Goal: Transaction & Acquisition: Purchase product/service

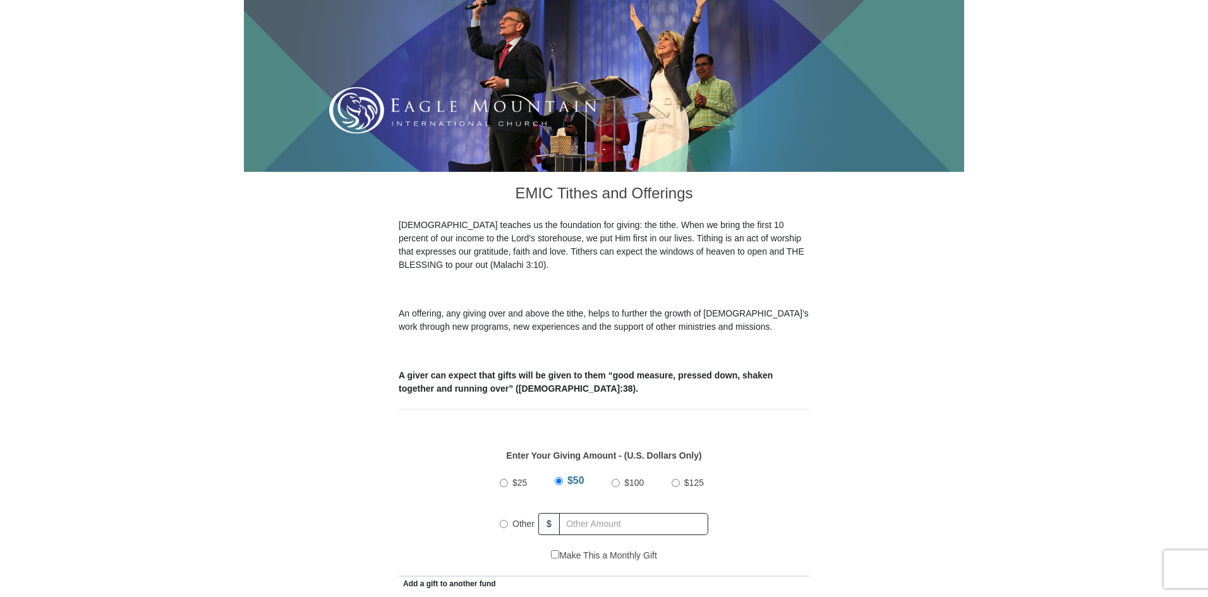
scroll to position [190, 0]
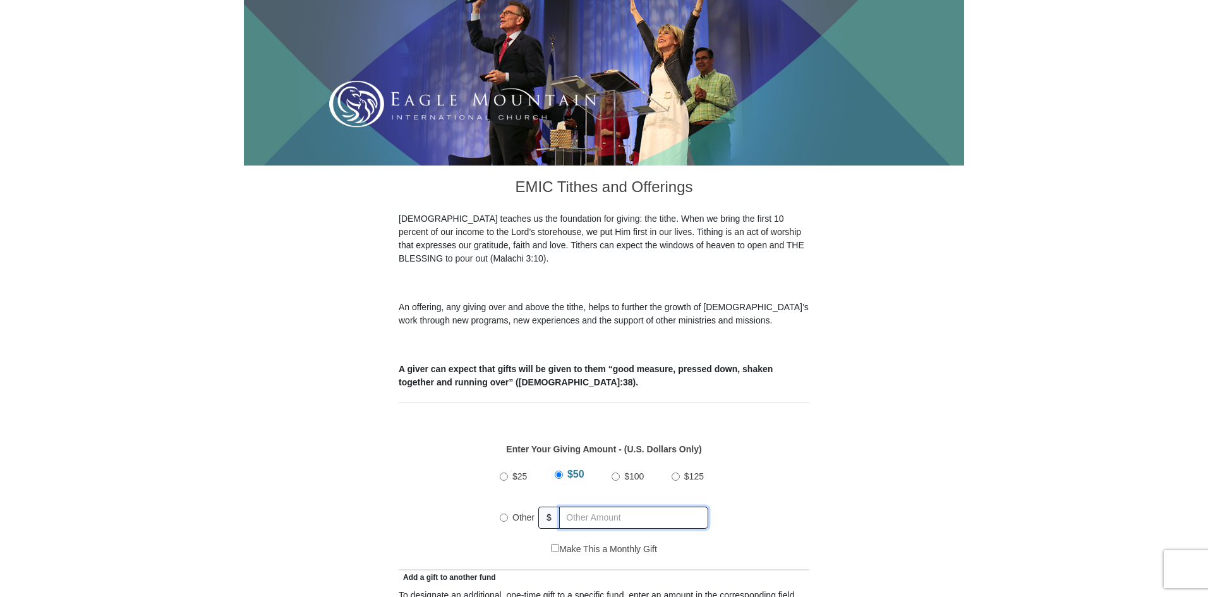
radio input "true"
click at [584, 507] on input "text" at bounding box center [636, 518] width 145 height 22
type input "265"
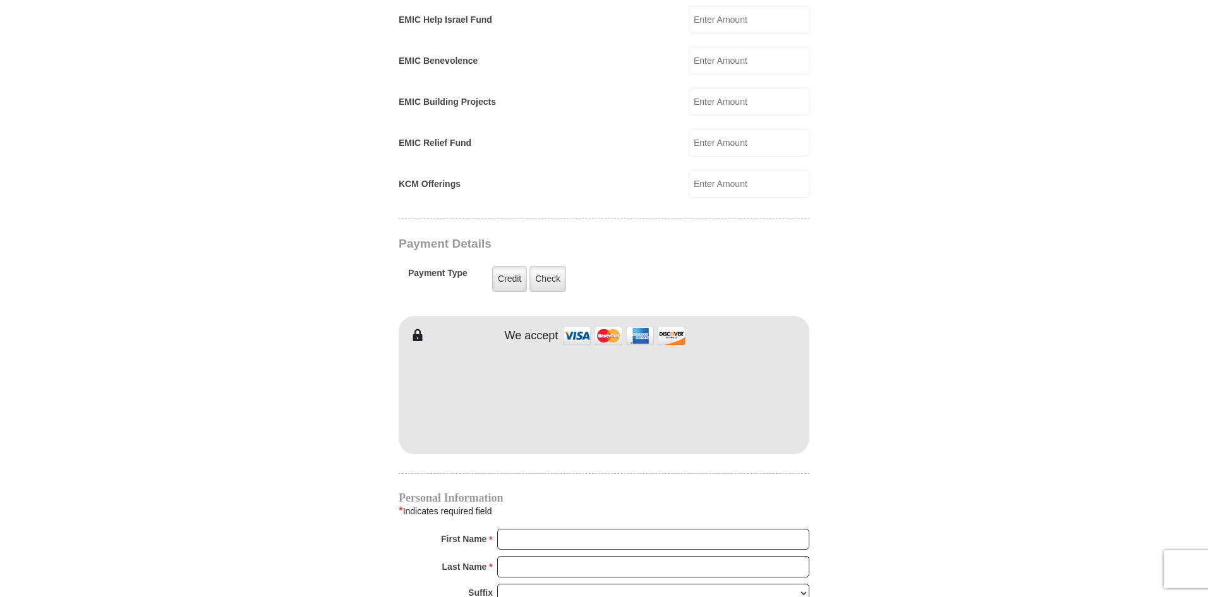
scroll to position [822, 0]
click at [307, 415] on form "[GEOGRAPHIC_DATA][DEMOGRAPHIC_DATA] Online Giving Because of gifts like yours, …" at bounding box center [604, 153] width 721 height 1849
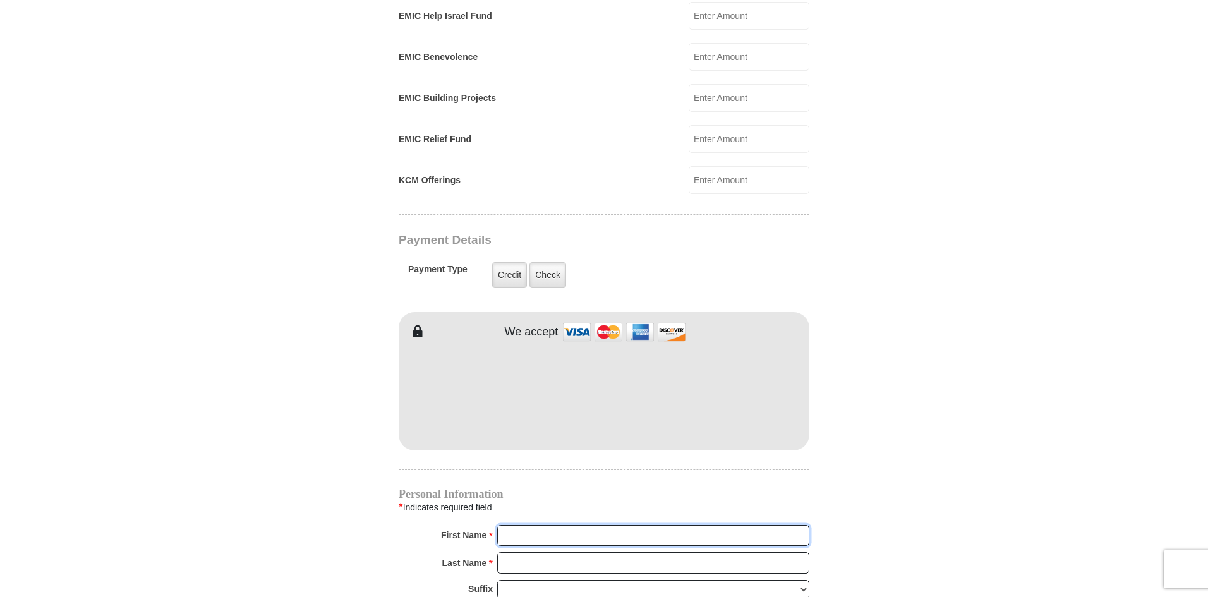
click at [561, 525] on input "First Name *" at bounding box center [653, 535] width 312 height 21
type input "[PERSON_NAME]"
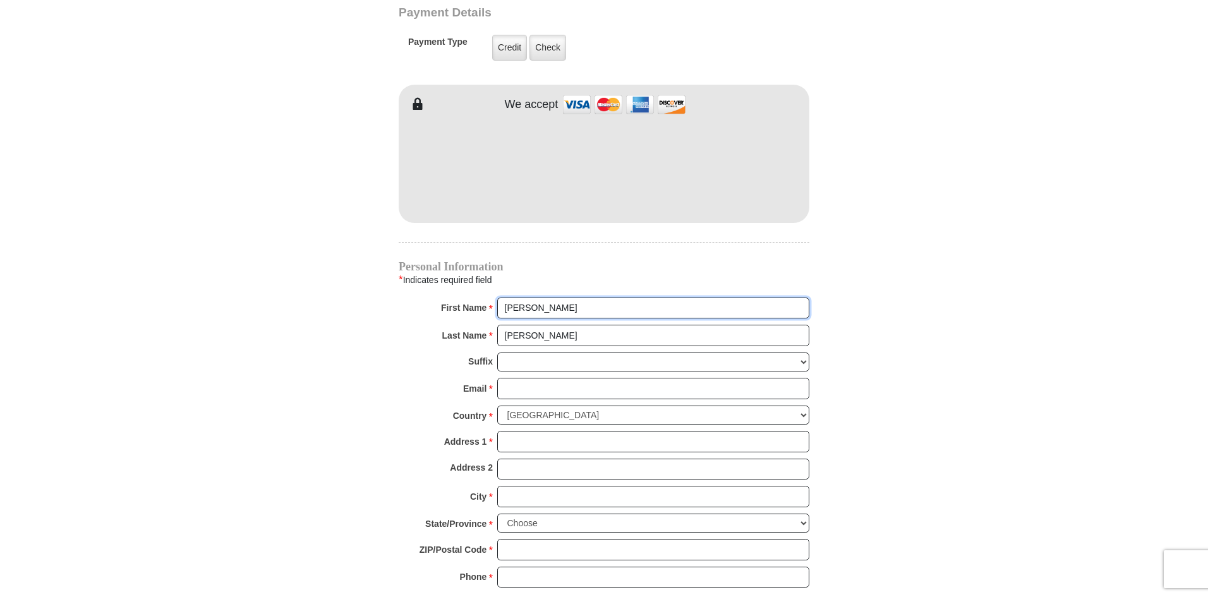
scroll to position [1074, 0]
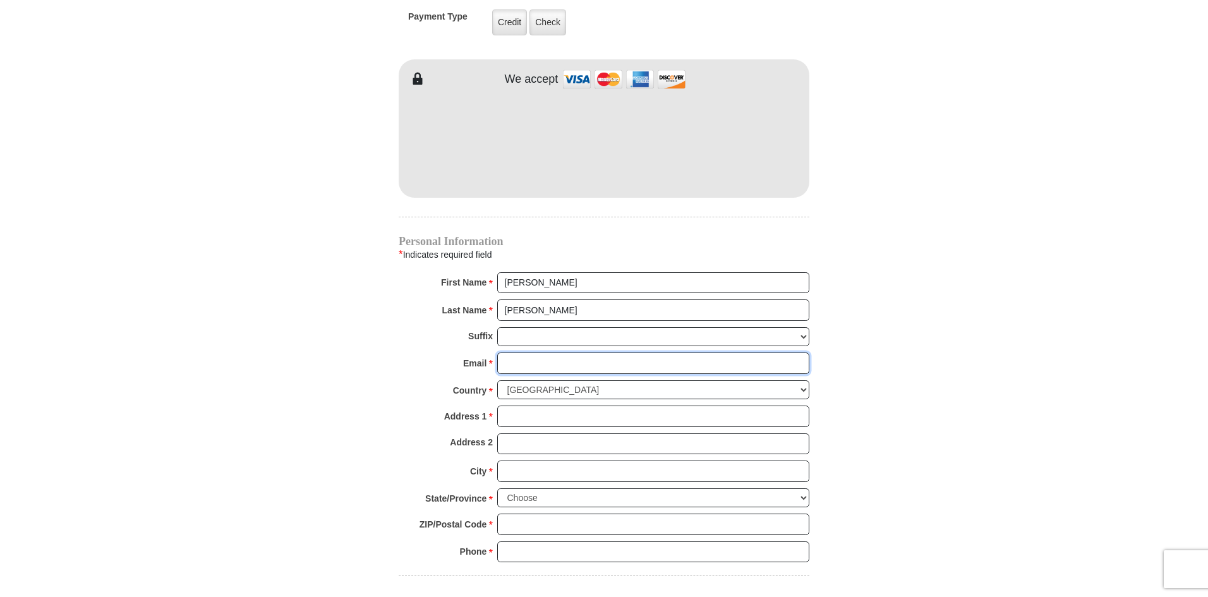
click at [529, 353] on input "Email *" at bounding box center [653, 363] width 312 height 21
type input "[EMAIL_ADDRESS][DOMAIN_NAME]"
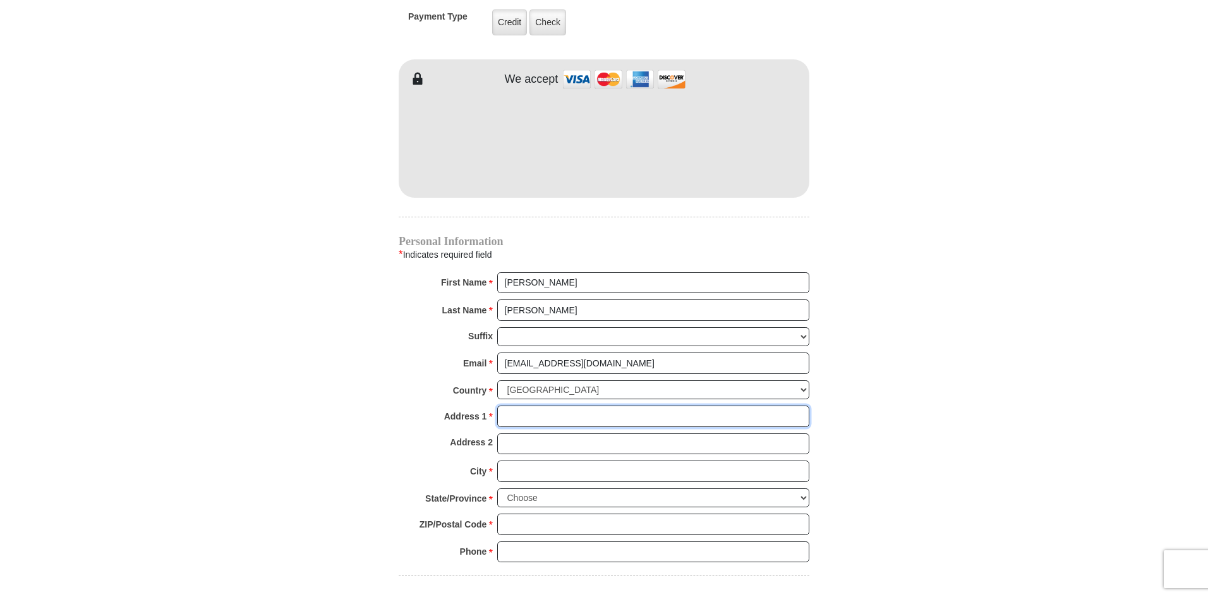
type input "671 Acorn Dr"
type input "DECATUR"
select select "[GEOGRAPHIC_DATA]"
type input "76234"
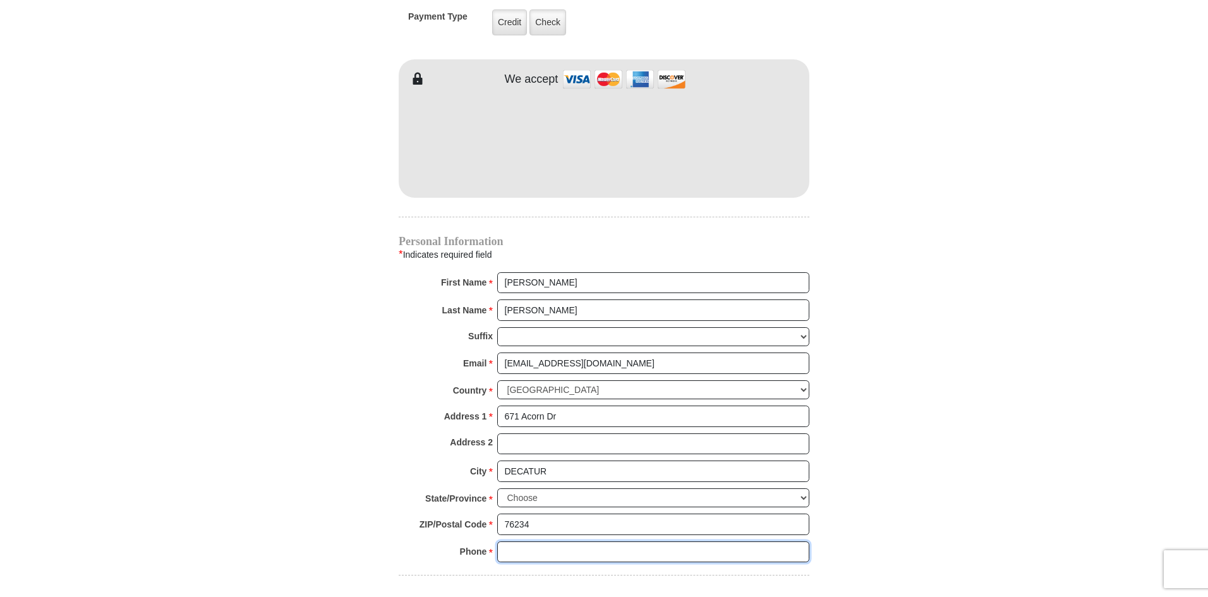
type input "8173959207"
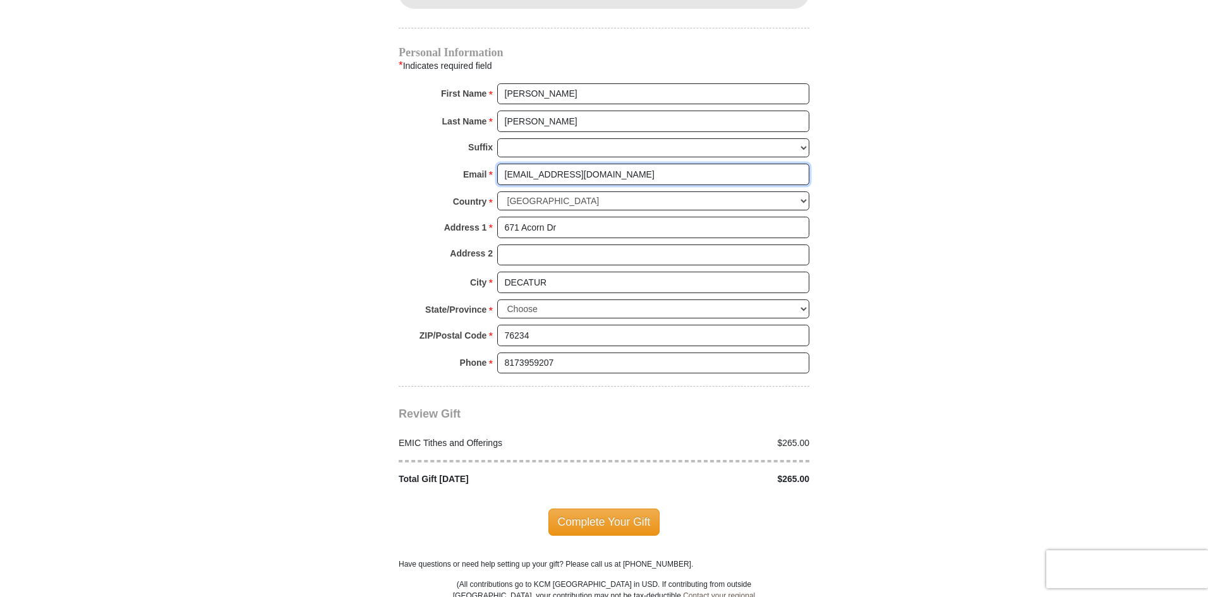
scroll to position [1264, 0]
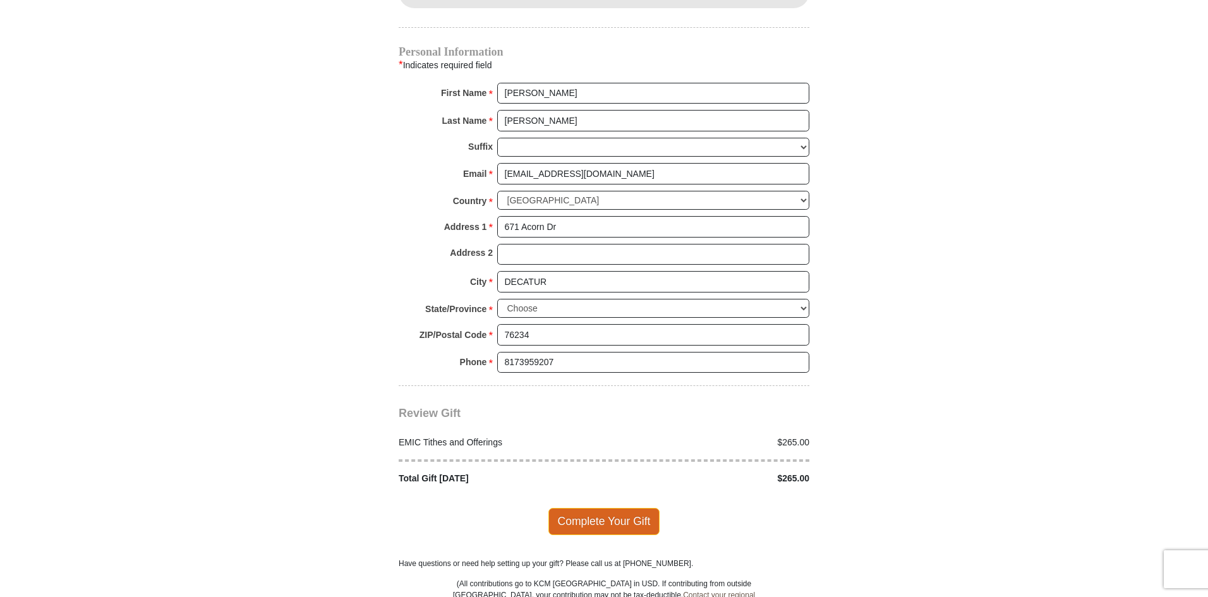
click at [612, 508] on span "Complete Your Gift" at bounding box center [605, 521] width 112 height 27
